Goal: Register for event/course

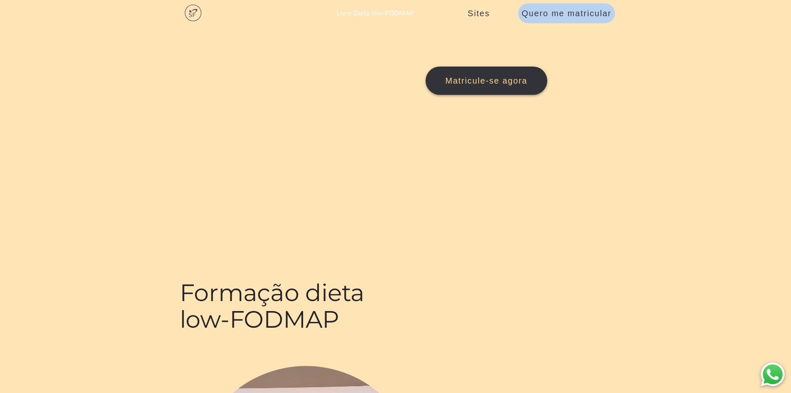
click at [446, 86] on span "Matricule-se agora" at bounding box center [487, 81] width 82 height 10
